Goal: Browse casually: Explore the website without a specific task or goal

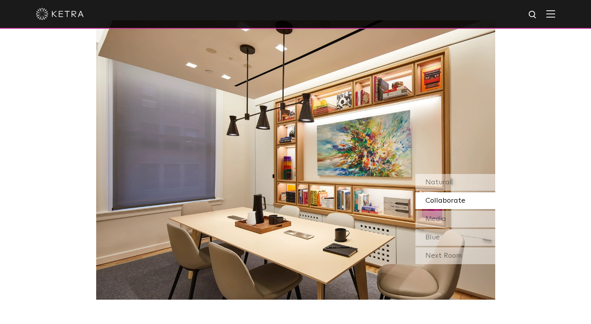
scroll to position [701, 0]
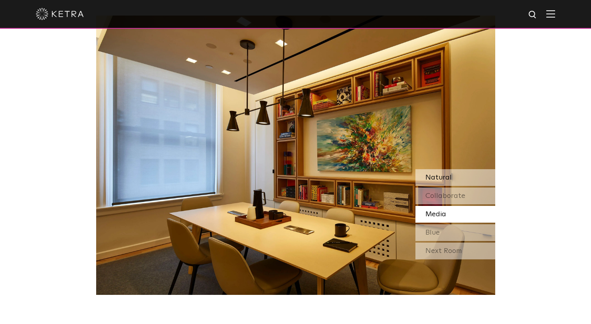
click at [436, 173] on div "Natural" at bounding box center [455, 177] width 80 height 17
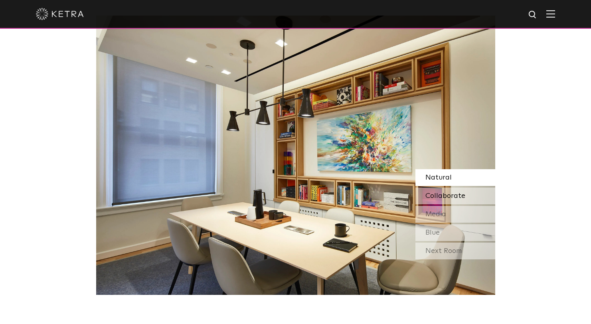
click at [448, 193] on span "Collaborate" at bounding box center [445, 195] width 40 height 7
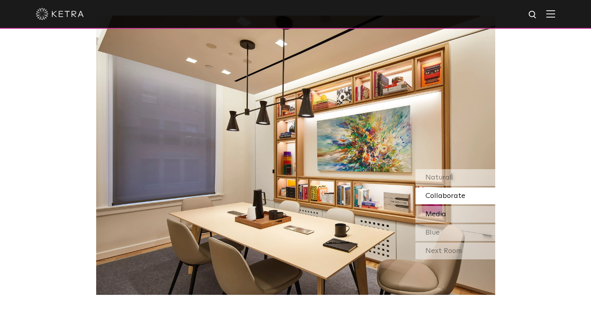
click at [449, 213] on div "Media" at bounding box center [455, 214] width 80 height 17
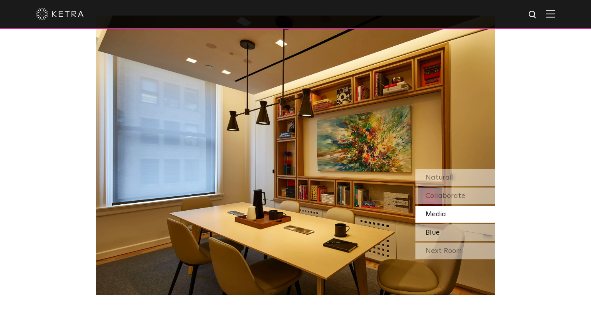
click at [446, 233] on div "Blue" at bounding box center [455, 232] width 80 height 17
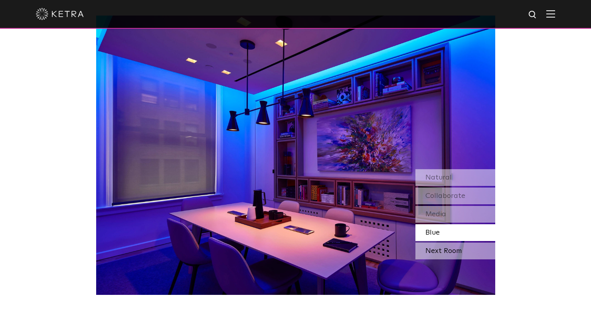
click at [444, 250] on div "Next Room" at bounding box center [455, 251] width 80 height 17
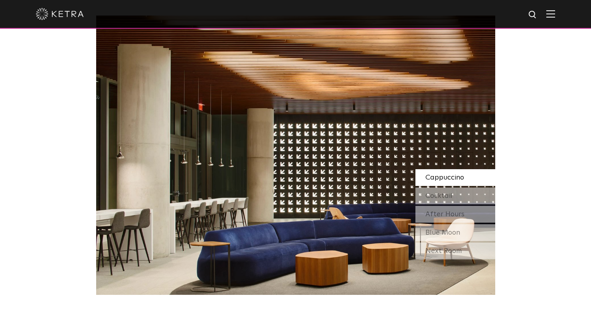
click at [456, 181] on div "Cappuccino" at bounding box center [455, 177] width 80 height 17
click at [449, 195] on span "Cocktail" at bounding box center [438, 195] width 27 height 7
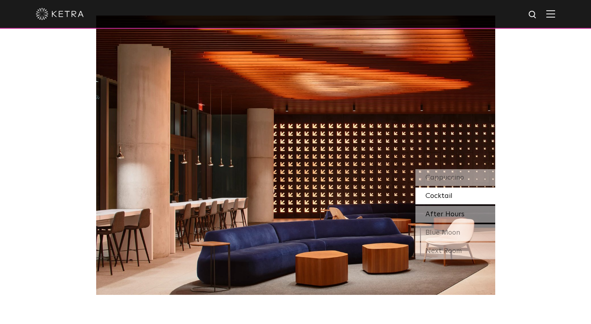
click at [440, 216] on span "After Hours" at bounding box center [444, 214] width 39 height 7
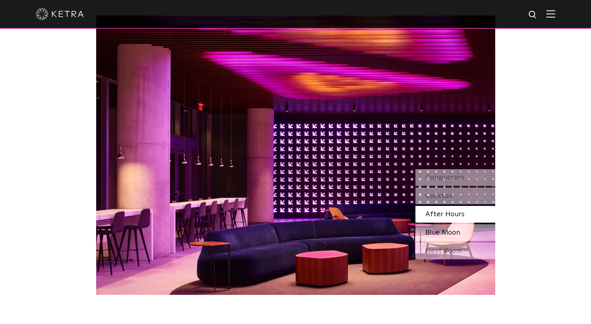
click at [433, 234] on span "Blue Moon" at bounding box center [442, 232] width 35 height 7
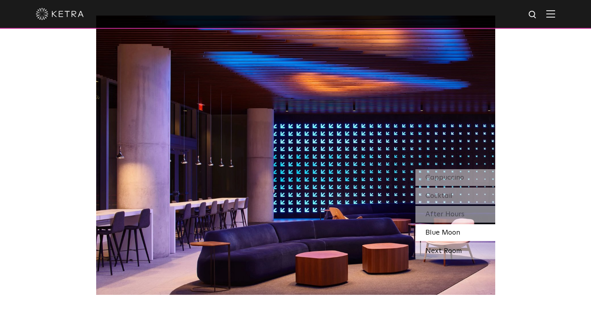
click at [431, 250] on div "Next Room" at bounding box center [455, 251] width 80 height 17
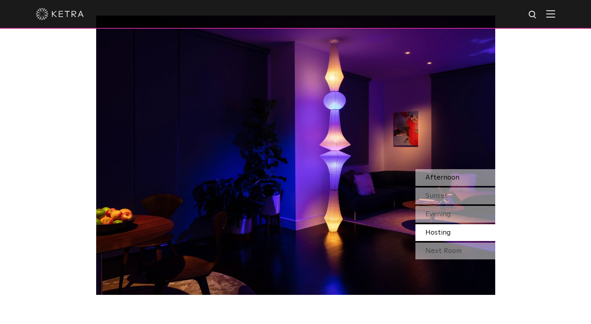
click at [440, 173] on div "Afternoon" at bounding box center [455, 177] width 80 height 17
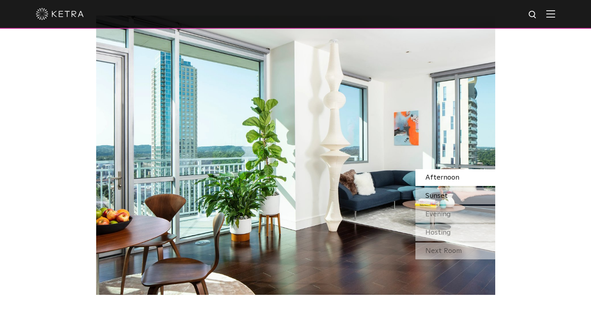
click at [440, 197] on span "Sunset" at bounding box center [436, 195] width 22 height 7
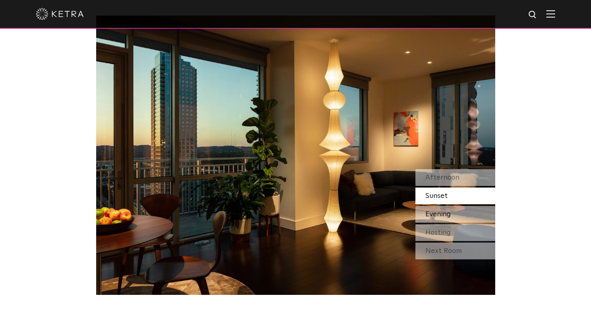
click at [437, 212] on span "Evening" at bounding box center [438, 214] width 26 height 7
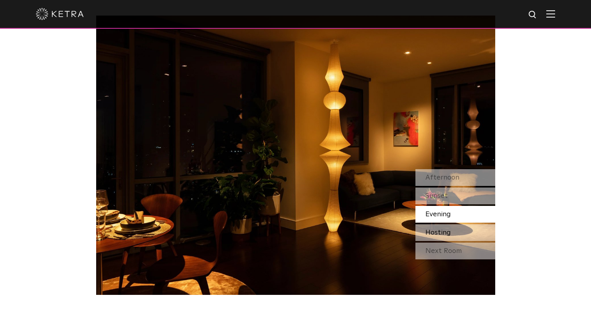
click at [432, 234] on span "Hosting" at bounding box center [438, 232] width 26 height 7
